Goal: Transaction & Acquisition: Purchase product/service

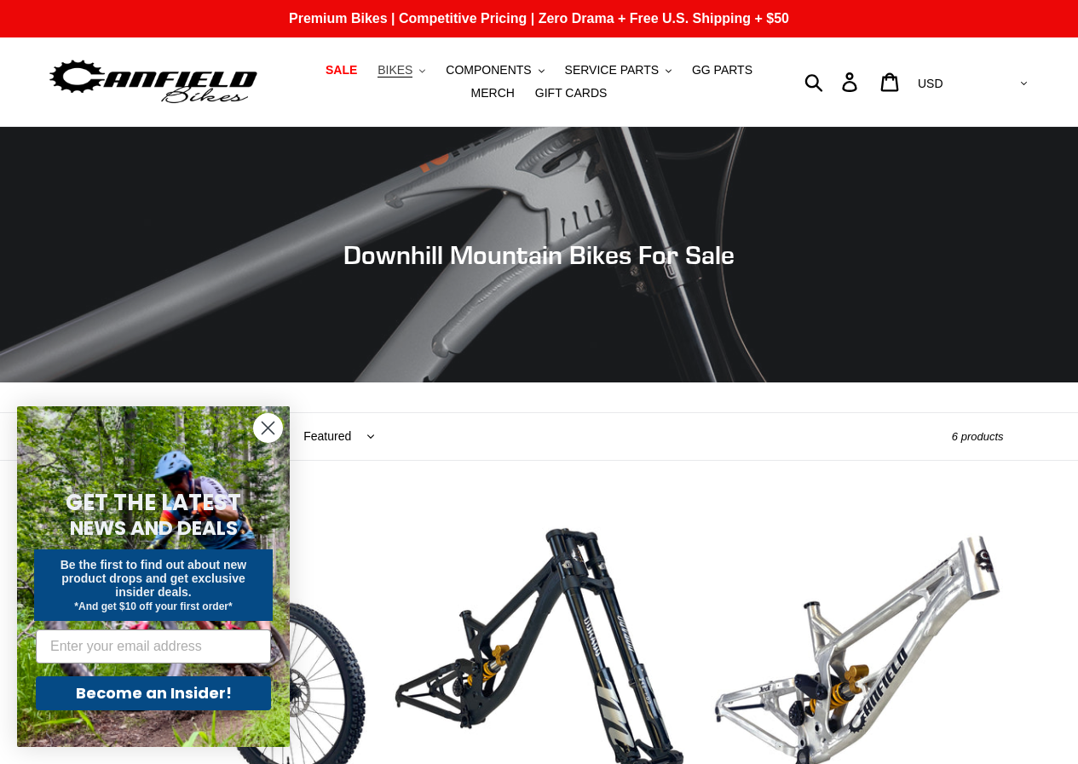
click at [402, 75] on button "BIKES .cls-1{fill:#231f20}" at bounding box center [401, 70] width 65 height 23
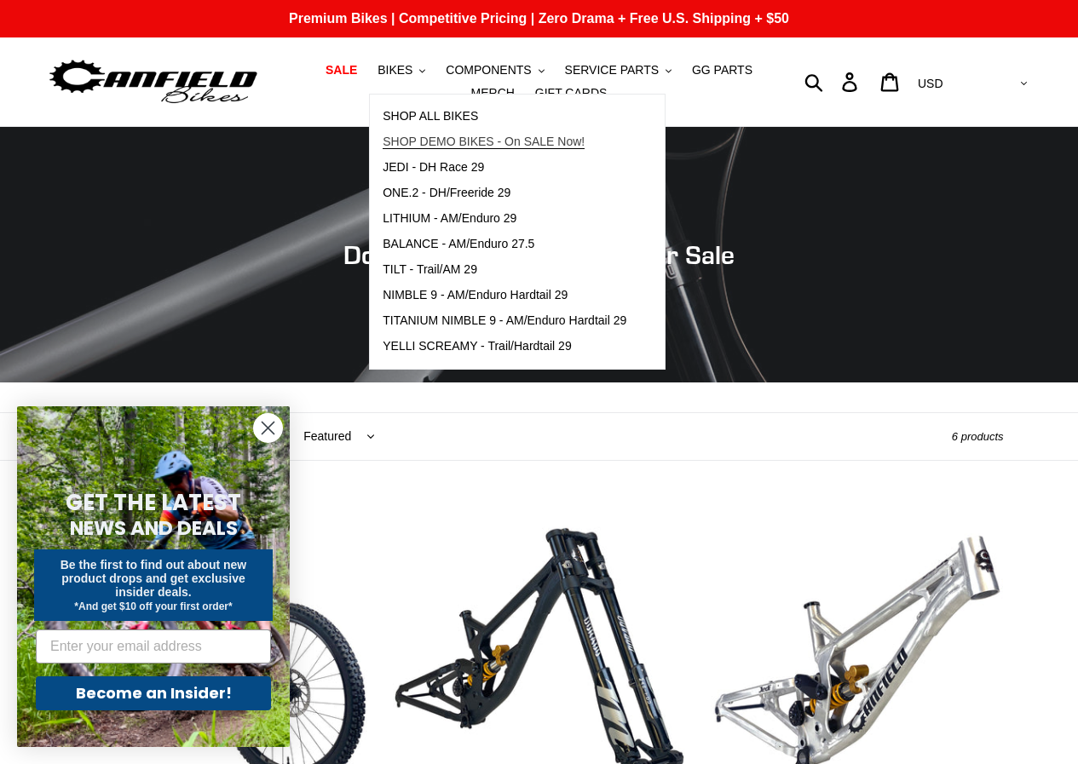
click at [449, 147] on span "SHOP DEMO BIKES - On SALE Now!" at bounding box center [484, 142] width 202 height 14
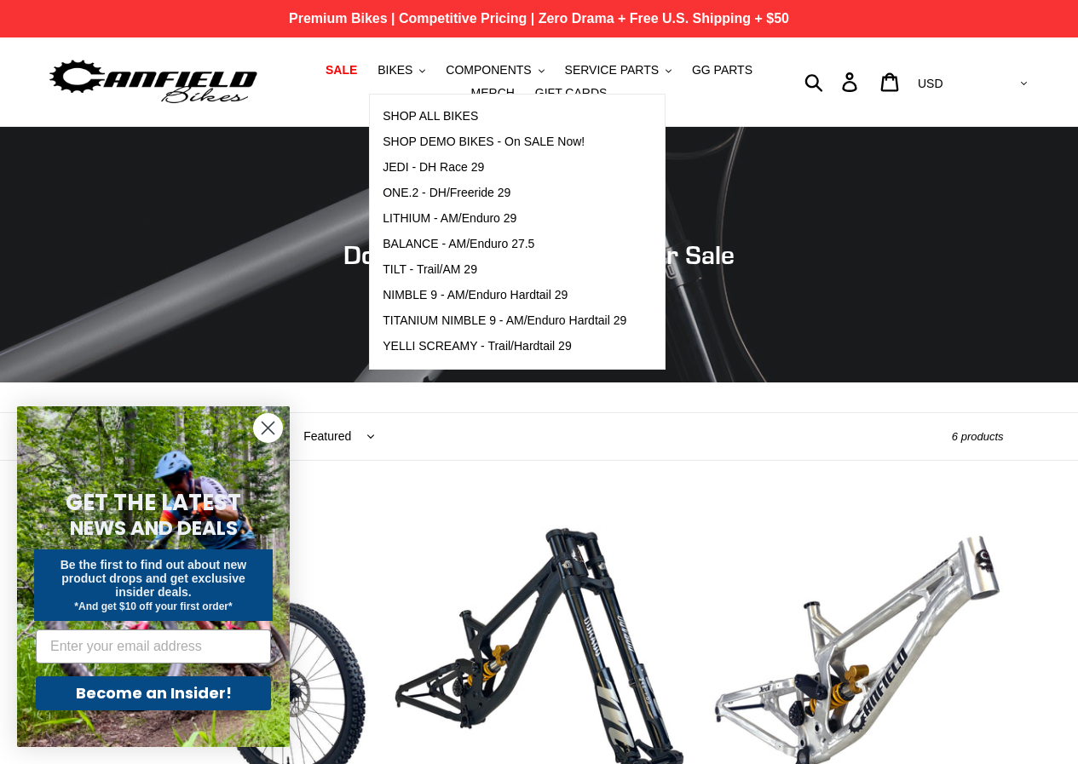
click at [153, 32] on p "Premium Bikes | Competitive Pricing | Zero Drama + Free U.S. Shipping + $50" at bounding box center [539, 18] width 1078 height 37
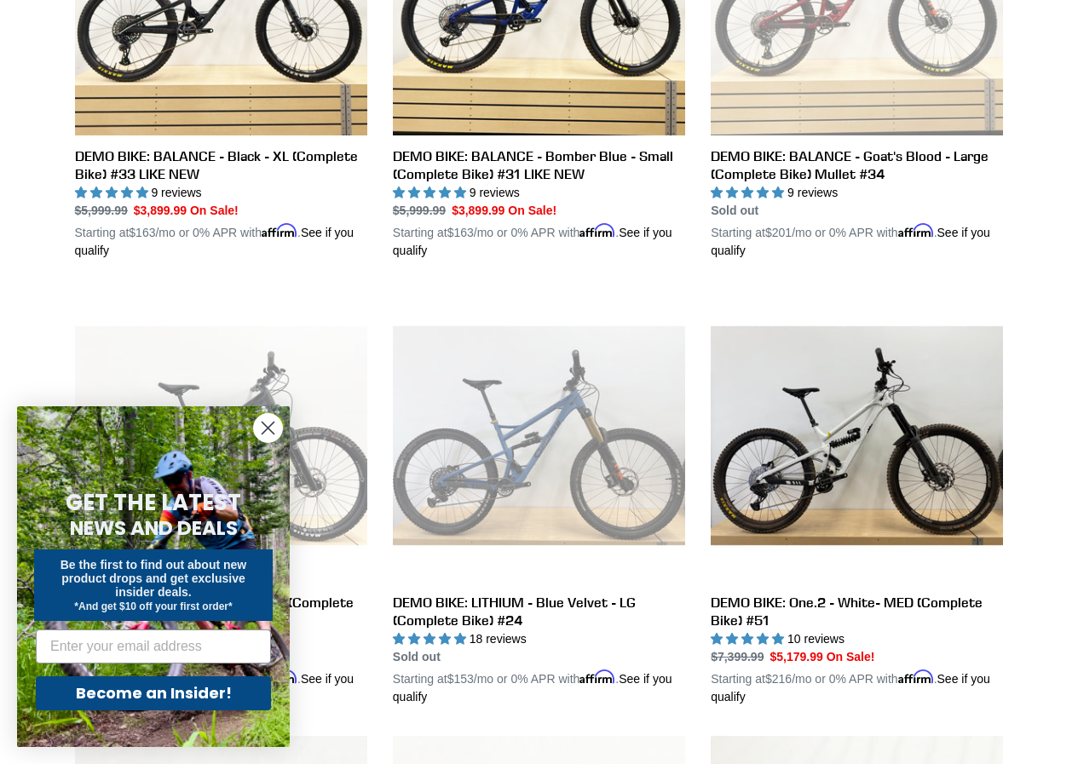
scroll to position [767, 0]
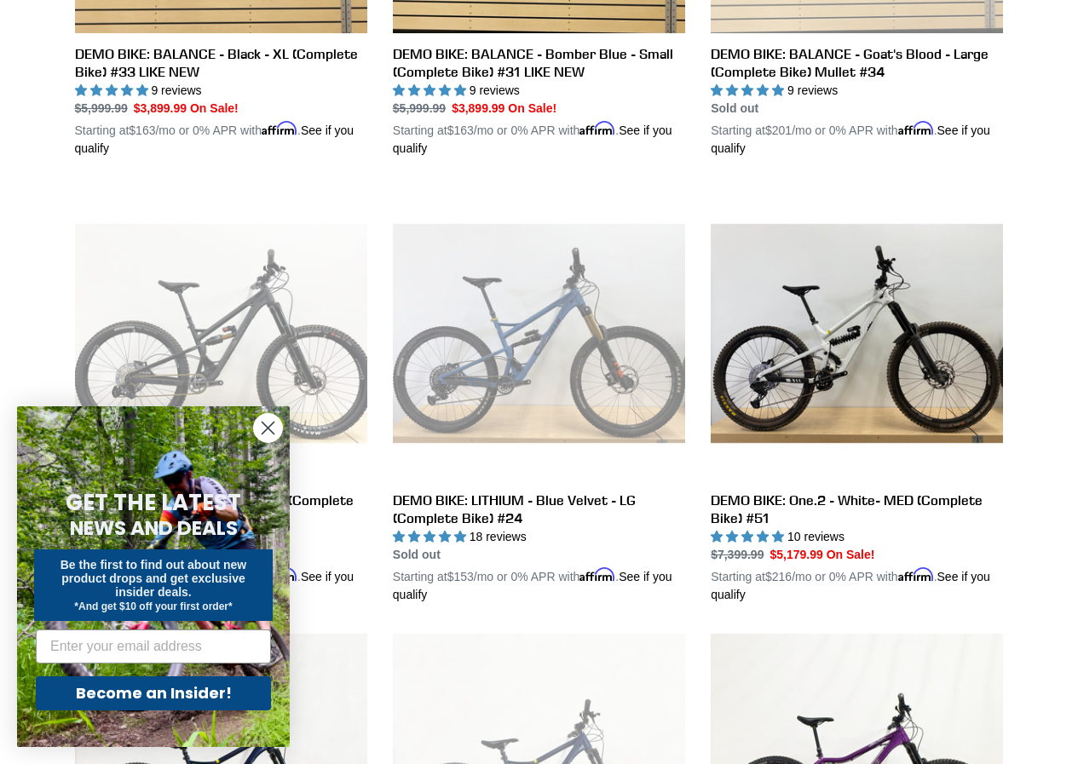
click at [266, 427] on icon "Close dialog" at bounding box center [268, 429] width 12 height 12
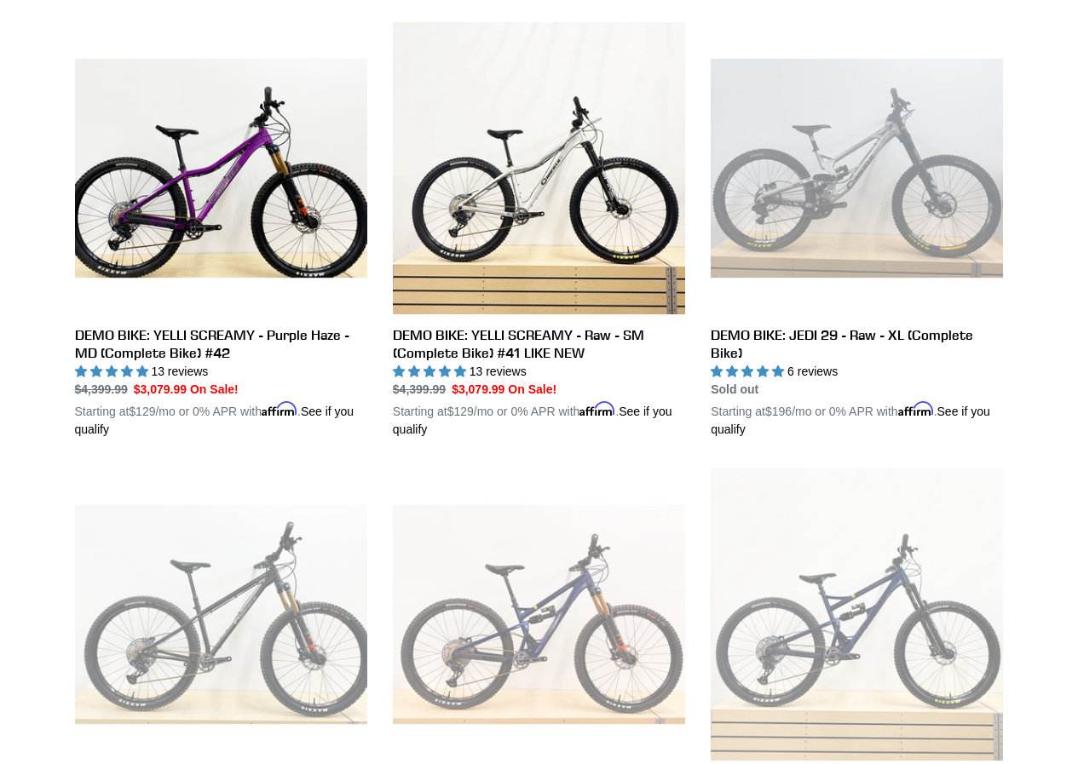
scroll to position [1960, 0]
